Goal: Information Seeking & Learning: Learn about a topic

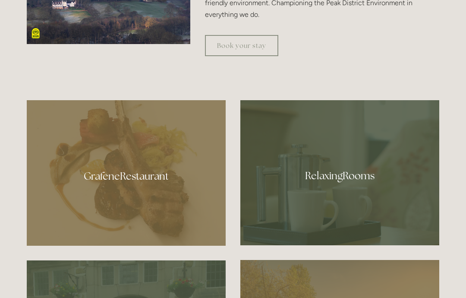
scroll to position [414, 0]
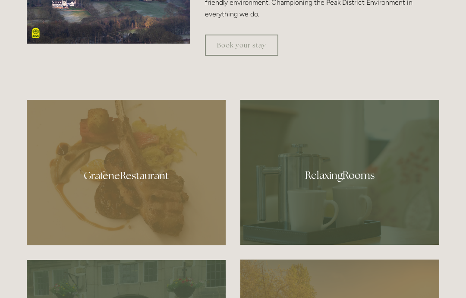
click at [354, 206] on div at bounding box center [339, 172] width 199 height 145
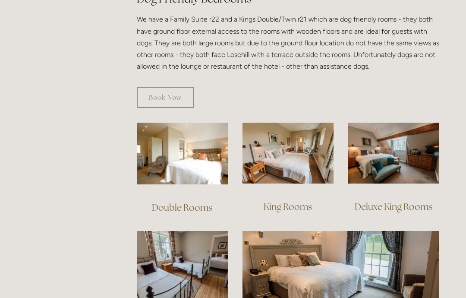
scroll to position [512, 0]
click at [340, 263] on img at bounding box center [340, 265] width 197 height 69
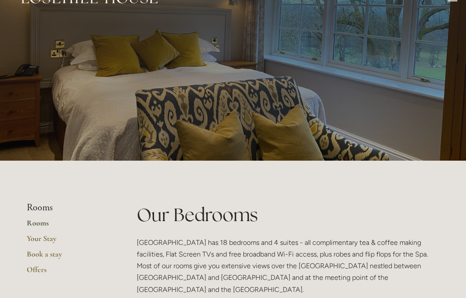
scroll to position [0, 0]
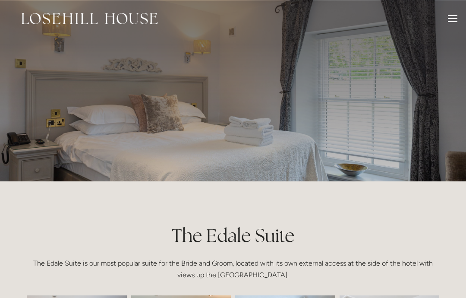
click at [456, 20] on div at bounding box center [452, 19] width 9 height 9
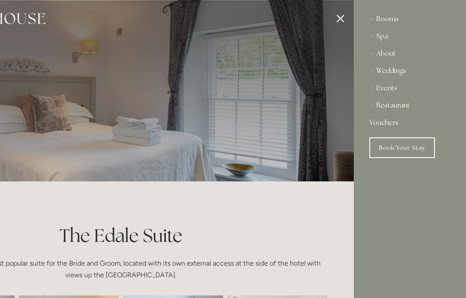
click at [410, 112] on div "Restaurant" at bounding box center [409, 105] width 81 height 17
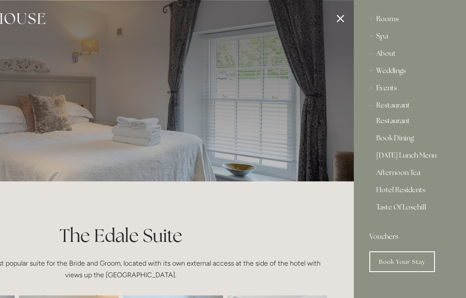
click at [408, 107] on div "Restaurant" at bounding box center [409, 105] width 81 height 17
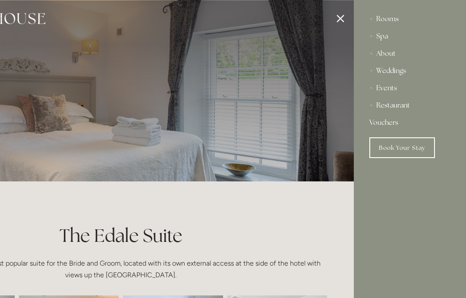
click at [409, 110] on div "Restaurant" at bounding box center [409, 105] width 81 height 17
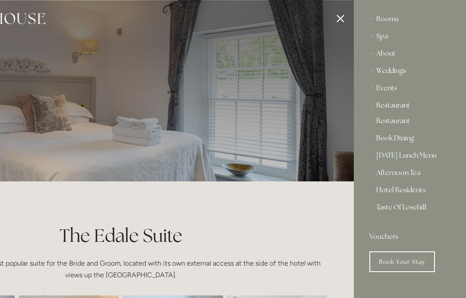
click at [347, 22] on div at bounding box center [121, 149] width 466 height 298
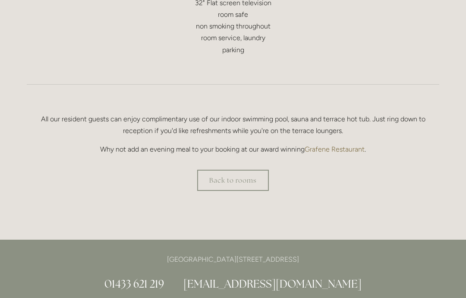
scroll to position [556, 0]
click at [242, 183] on link "Back to rooms" at bounding box center [233, 180] width 72 height 21
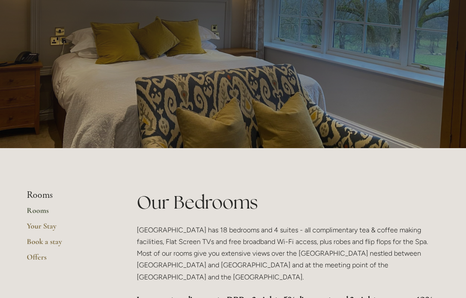
scroll to position [39, 0]
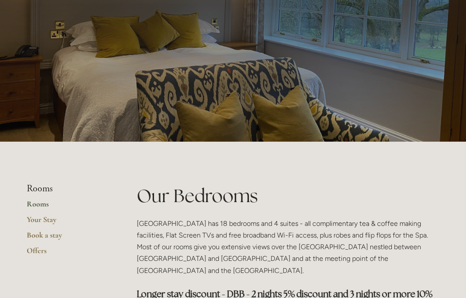
click at [57, 221] on link "Your Stay" at bounding box center [68, 223] width 82 height 16
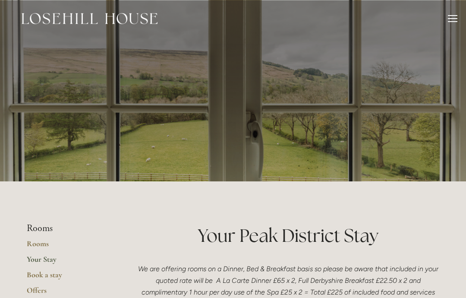
click at [45, 247] on link "Rooms" at bounding box center [68, 247] width 82 height 16
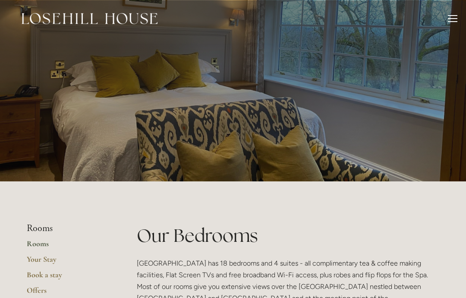
click at [51, 229] on li "Rooms" at bounding box center [68, 228] width 82 height 11
click at [44, 231] on li "Rooms" at bounding box center [68, 228] width 82 height 11
click at [44, 248] on link "Rooms" at bounding box center [68, 247] width 82 height 16
